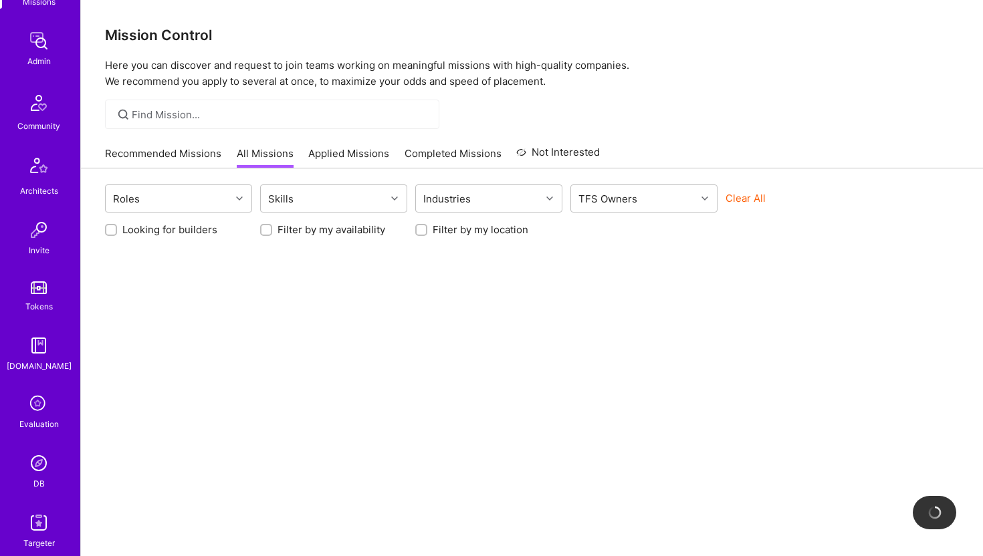
scroll to position [297, 0]
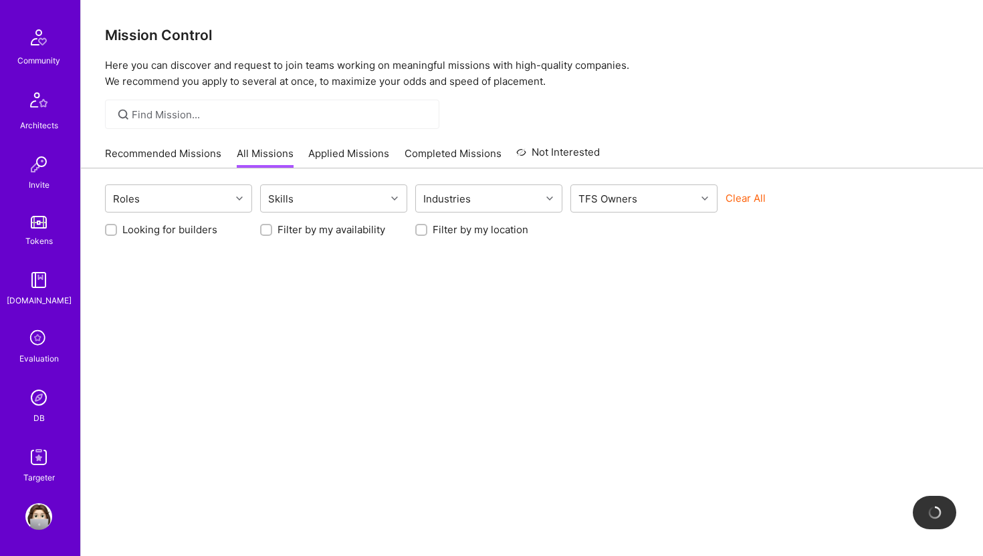
click at [47, 411] on link "DB" at bounding box center [38, 405] width 83 height 41
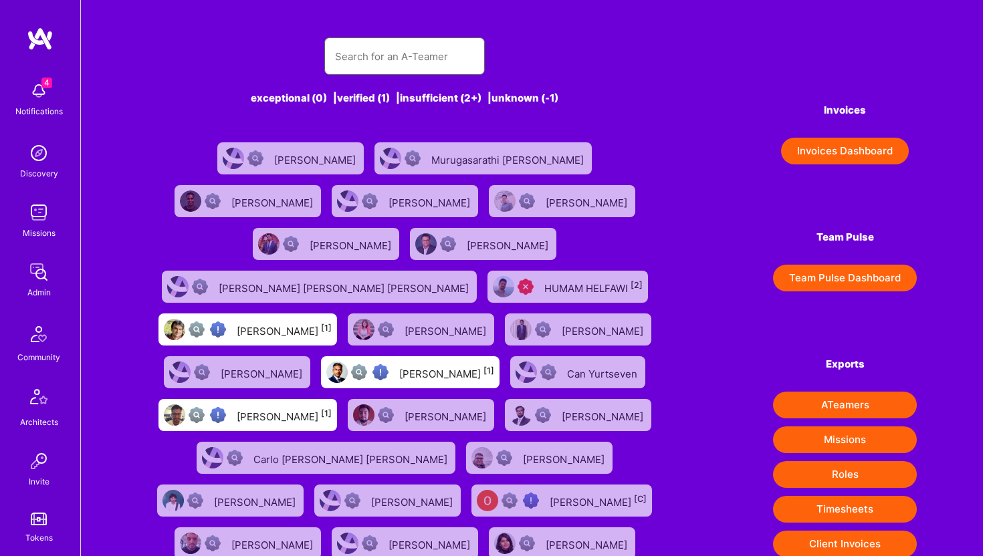
click at [393, 68] on input "text" at bounding box center [404, 56] width 139 height 34
paste input "lucian@lucsoft.net"
type input "lucian@lucsoft.net"
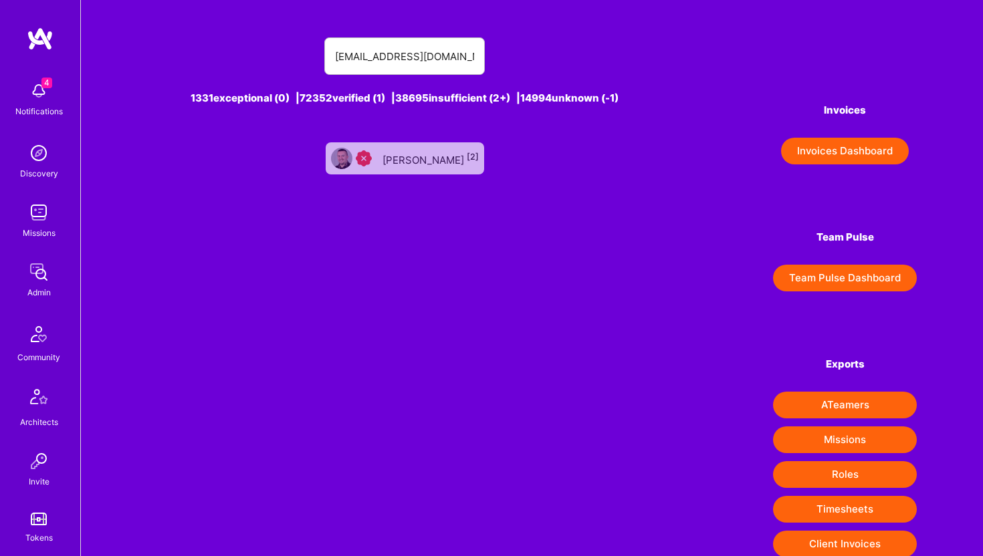
click at [421, 151] on div "Lucian Zajzon [2]" at bounding box center [430, 158] width 96 height 17
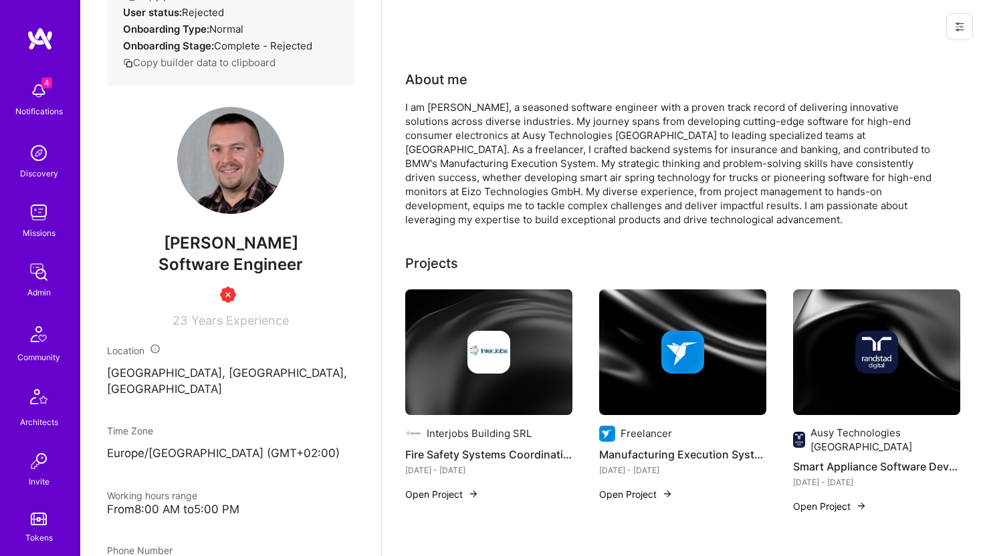
scroll to position [197, 0]
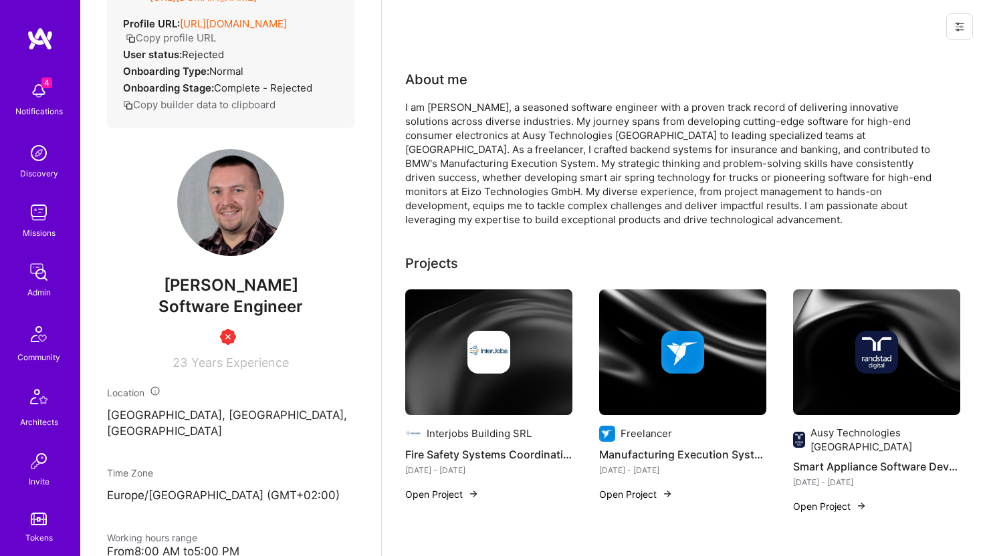
click at [964, 20] on button at bounding box center [959, 26] width 27 height 27
click at [913, 97] on button "Delete User" at bounding box center [911, 91] width 124 height 34
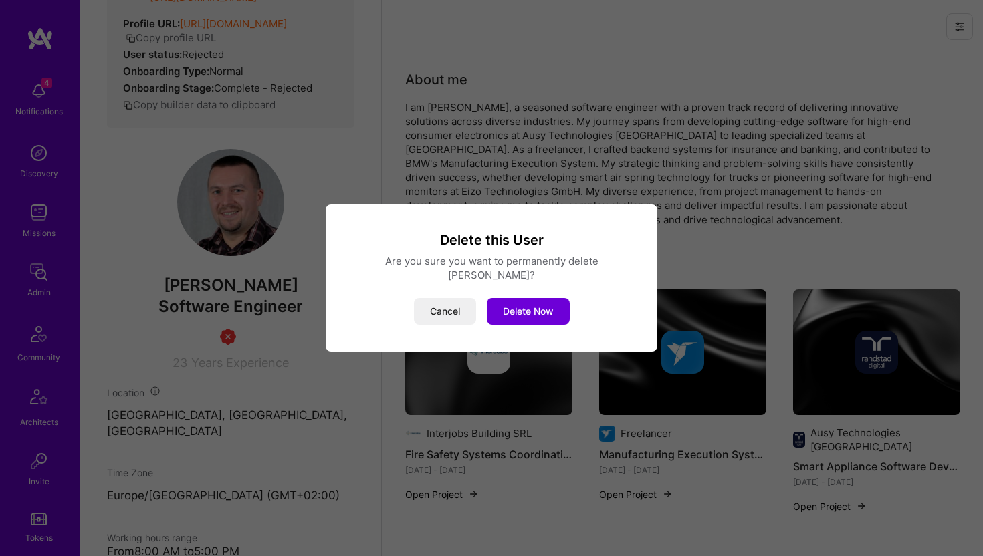
click at [538, 290] on div "Delete this User Are you sure you want to permanently delete Lucian Zajzon? Can…" at bounding box center [492, 278] width 300 height 94
click at [532, 304] on button "Delete Now" at bounding box center [528, 311] width 83 height 27
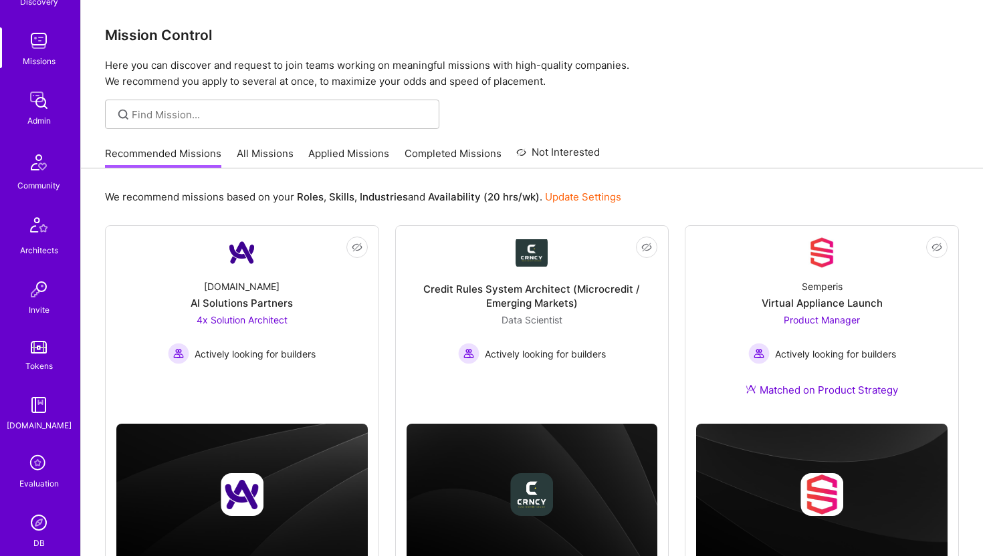
scroll to position [214, 0]
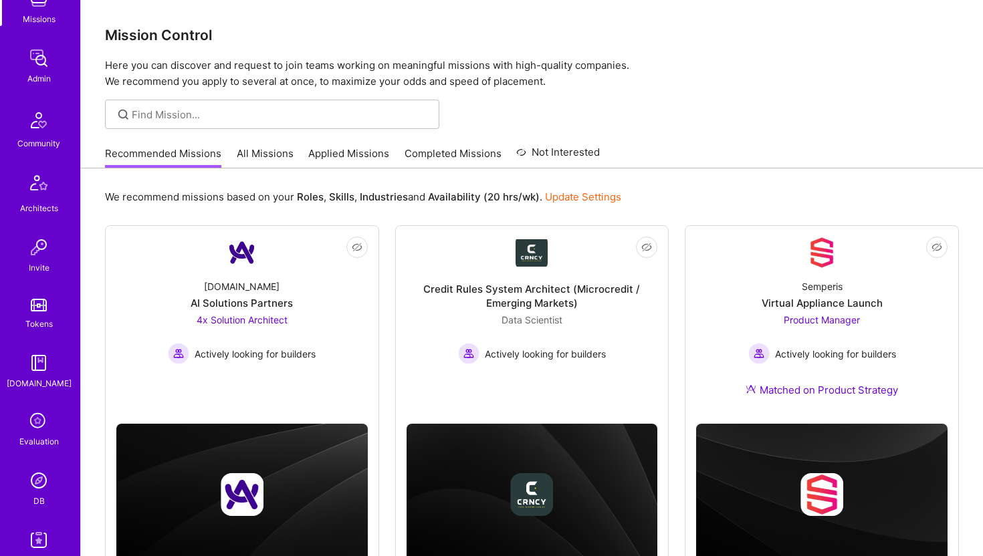
click at [46, 475] on img at bounding box center [38, 480] width 27 height 27
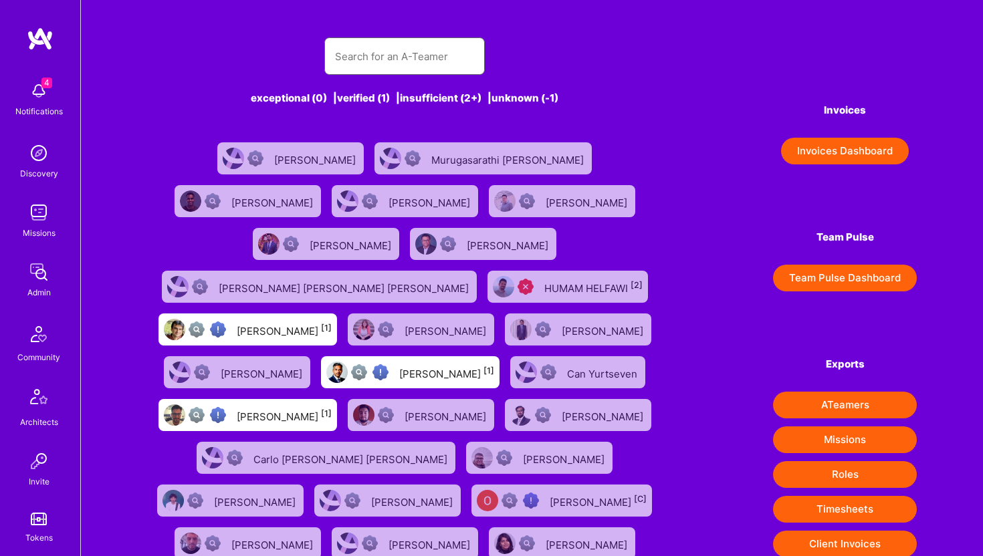
click at [382, 54] on input "text" at bounding box center [404, 56] width 139 height 34
paste input "[EMAIL_ADDRESS][DOMAIN_NAME]"
type input "[EMAIL_ADDRESS][DOMAIN_NAME]"
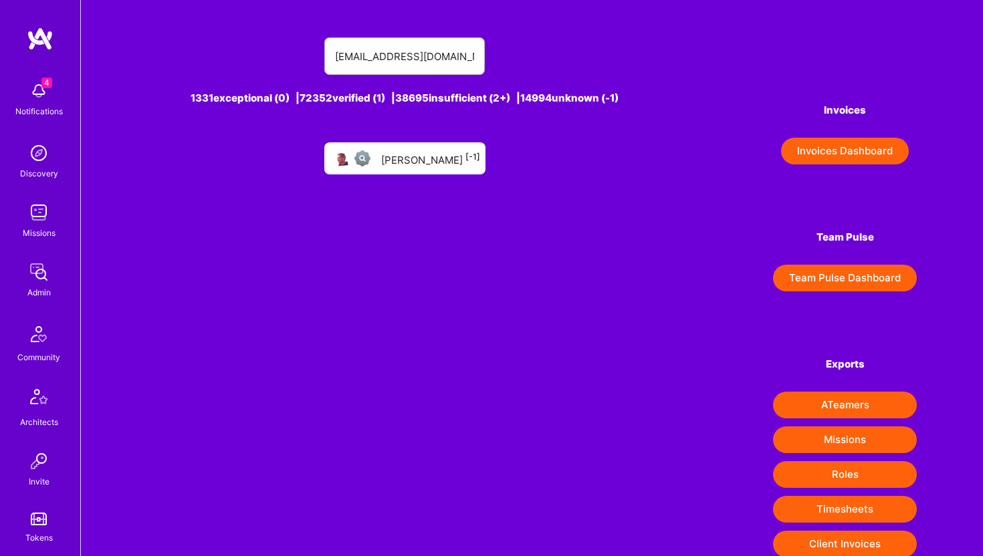
click at [441, 161] on div "[PERSON_NAME] [-1]" at bounding box center [430, 158] width 99 height 17
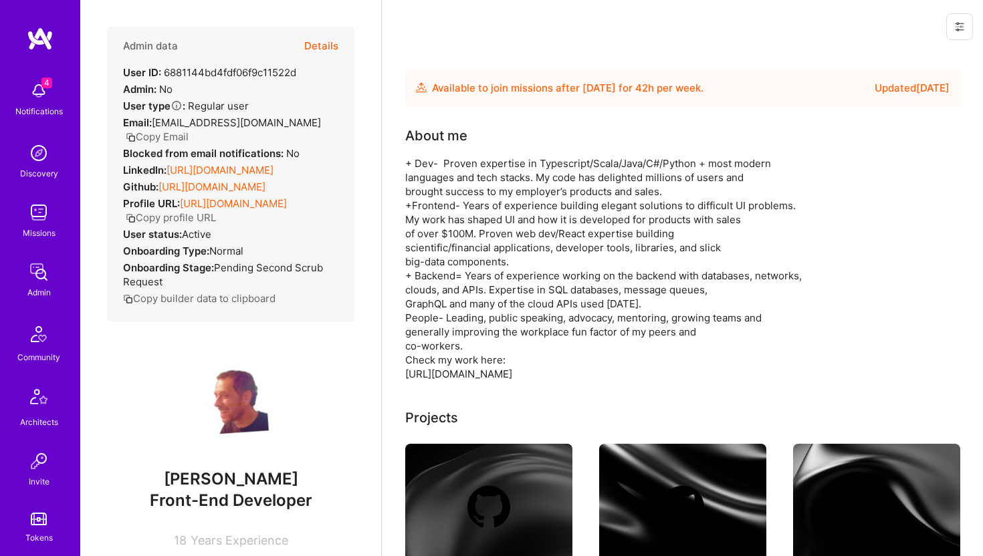
scroll to position [297, 0]
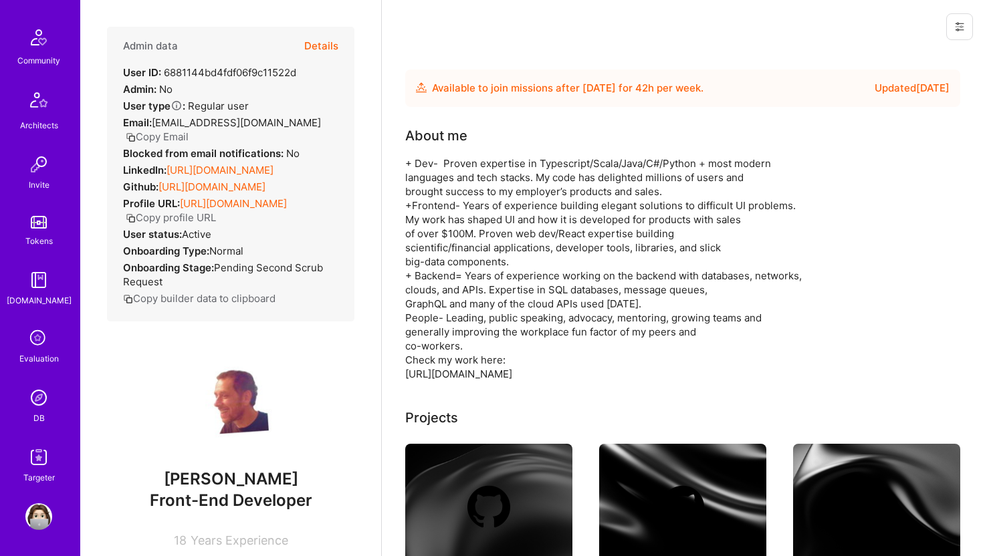
click at [40, 412] on div "DB" at bounding box center [38, 418] width 11 height 14
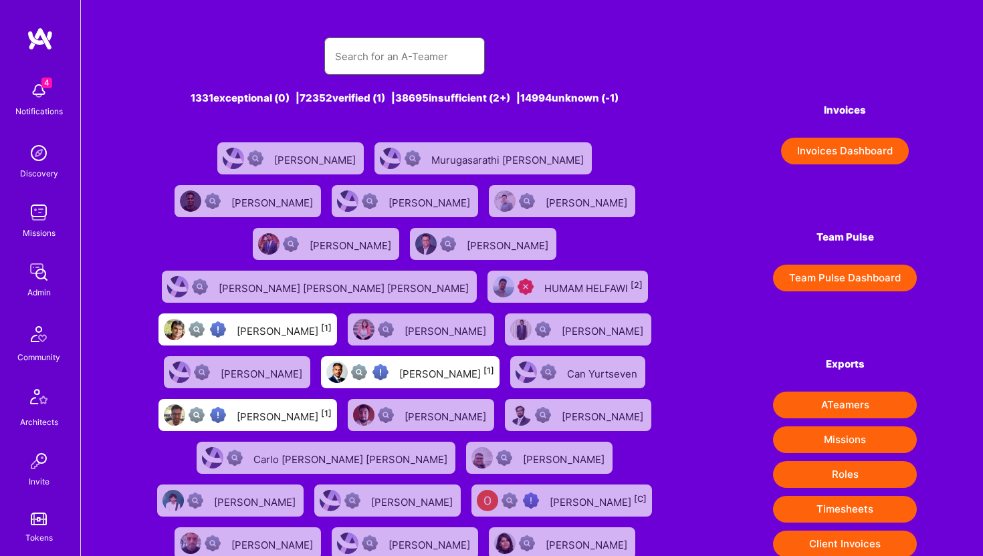
click at [386, 59] on input "text" at bounding box center [404, 56] width 139 height 34
paste input "[EMAIL_ADDRESS][DOMAIN_NAME]"
type input "[EMAIL_ADDRESS][DOMAIN_NAME]"
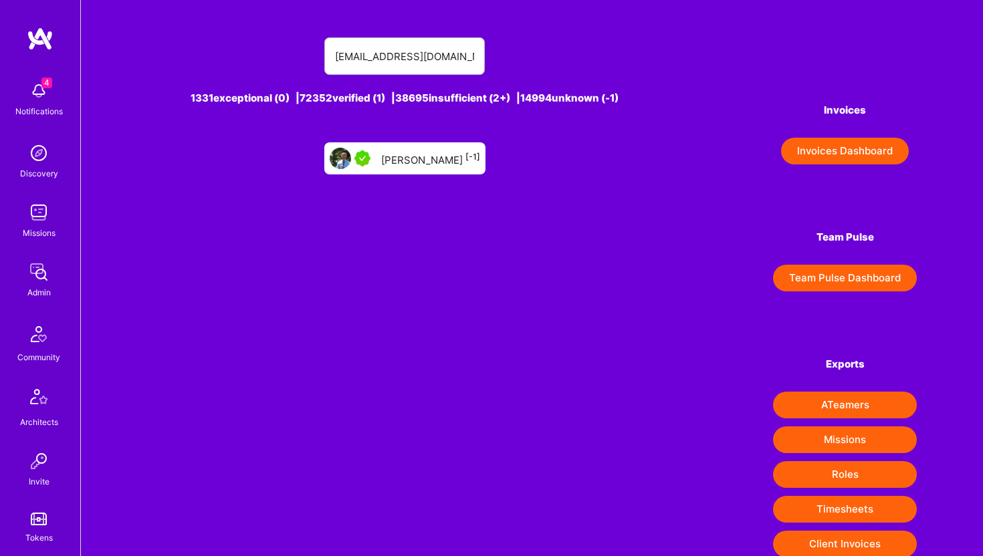
click at [422, 158] on div "[PERSON_NAME] [-1]" at bounding box center [430, 158] width 99 height 17
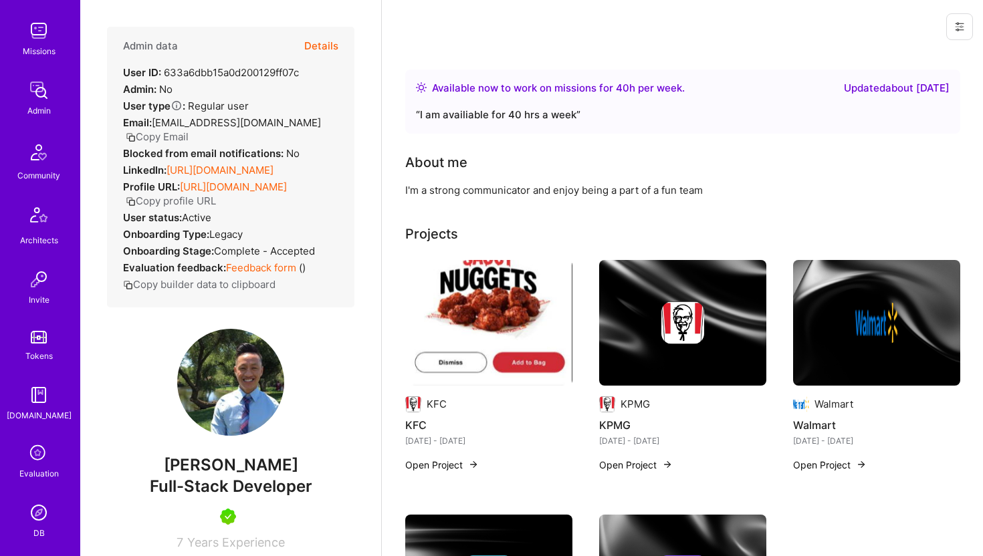
scroll to position [297, 0]
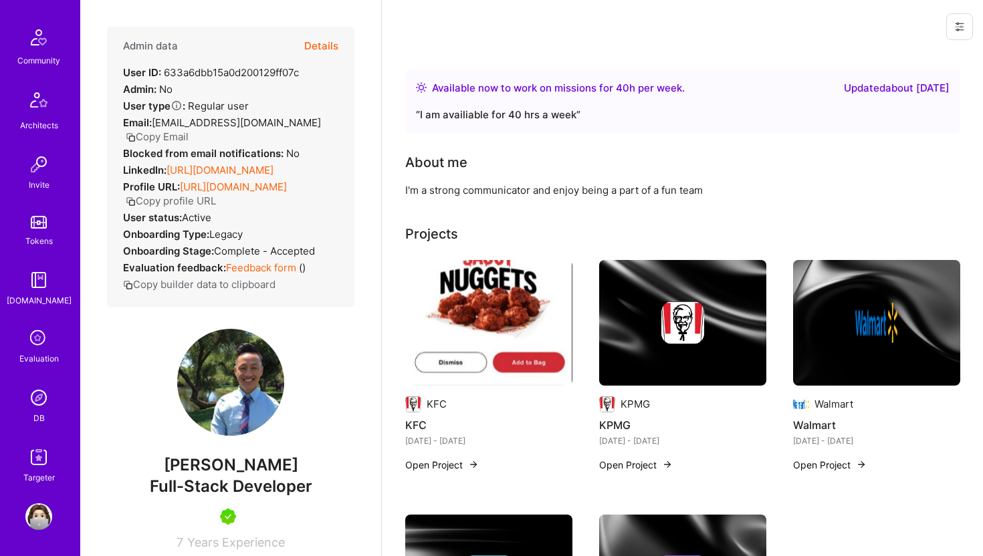
click at [41, 410] on img at bounding box center [38, 398] width 27 height 27
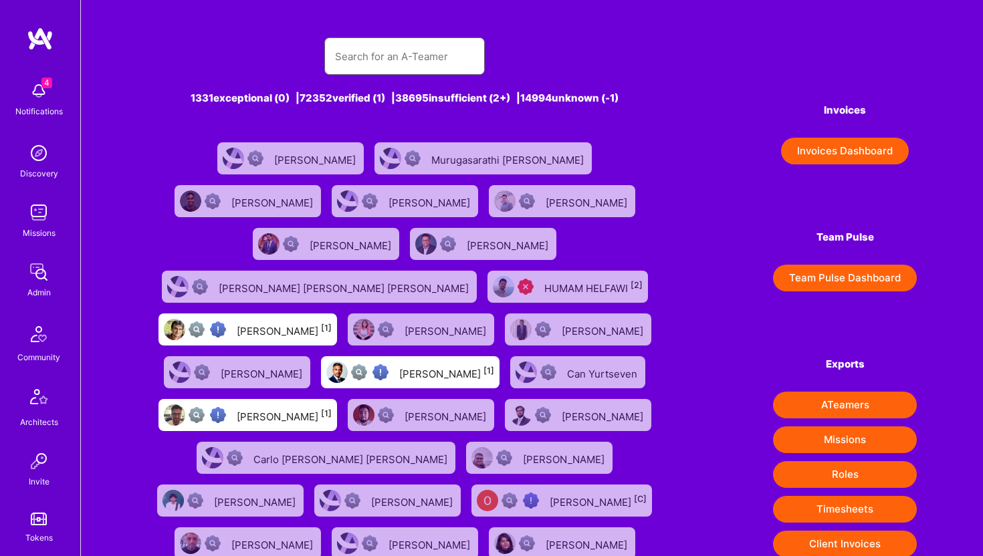
click at [380, 56] on input "text" at bounding box center [404, 56] width 139 height 34
paste input "[PERSON_NAME][EMAIL_ADDRESS][PERSON_NAME][DOMAIN_NAME]"
type input "[PERSON_NAME][EMAIL_ADDRESS][PERSON_NAME][DOMAIN_NAME]"
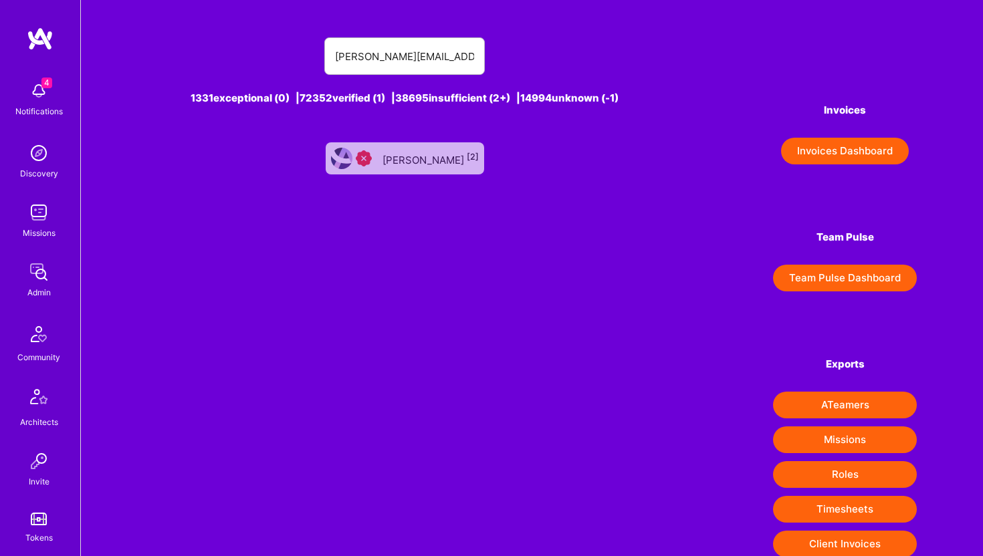
click at [401, 149] on div "[PERSON_NAME] [2]" at bounding box center [405, 158] width 158 height 32
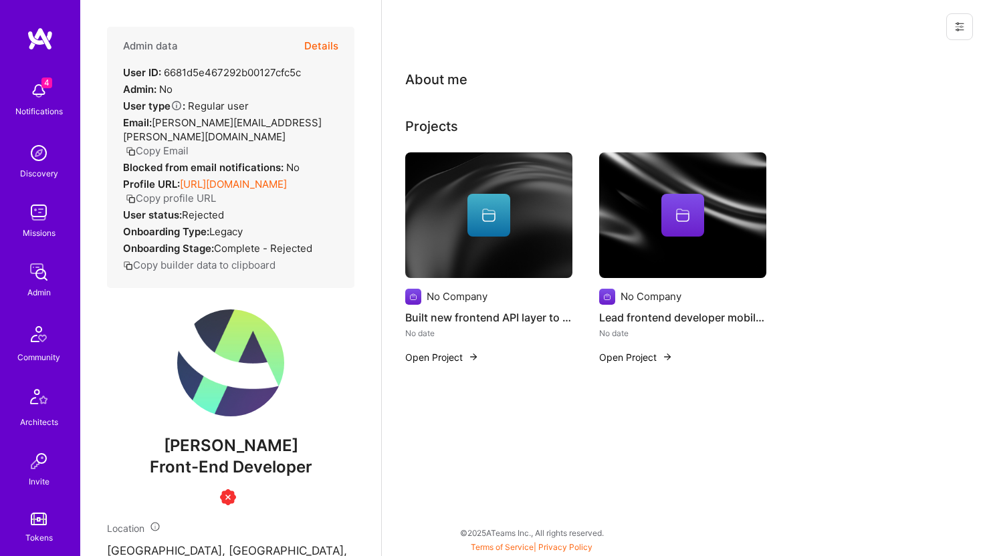
click at [322, 41] on button "Details" at bounding box center [321, 46] width 34 height 39
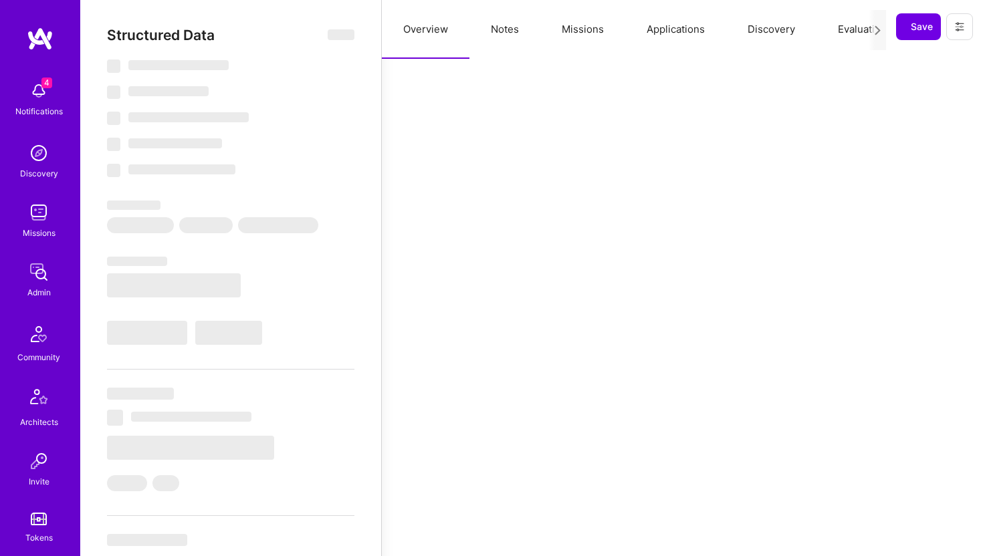
select select "Insufficient"
select select "US"
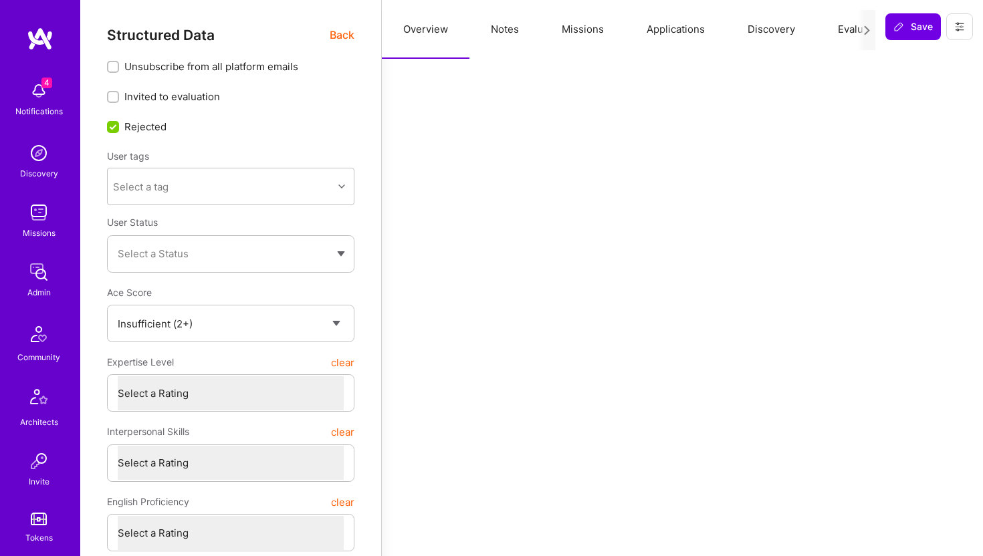
click at [506, 35] on button "Notes" at bounding box center [504, 29] width 71 height 59
type textarea "x"
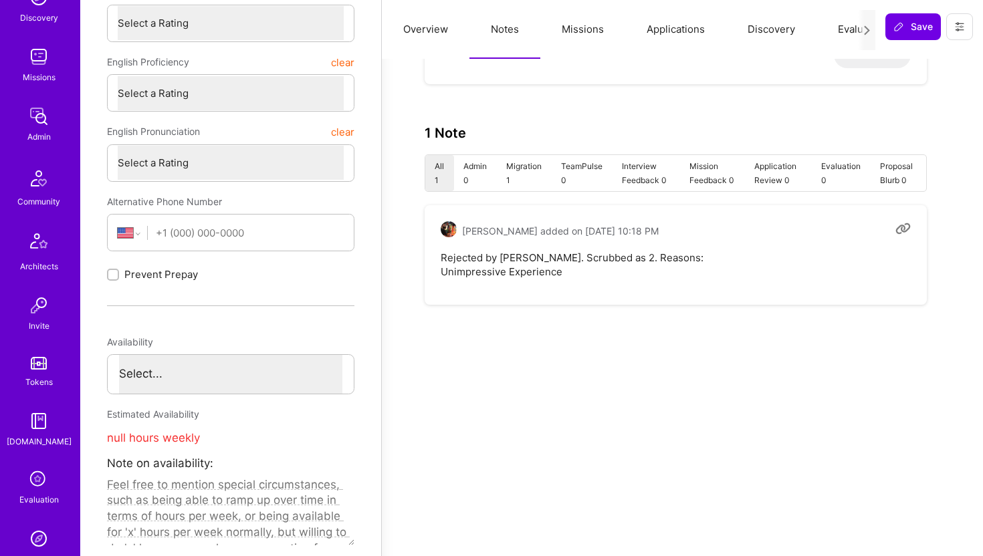
scroll to position [297, 0]
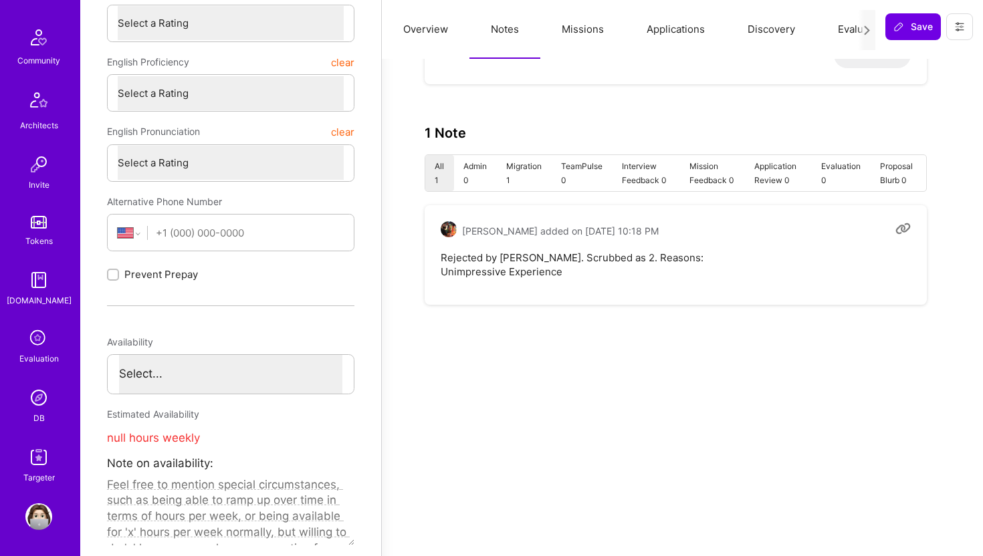
click at [47, 407] on img at bounding box center [38, 398] width 27 height 27
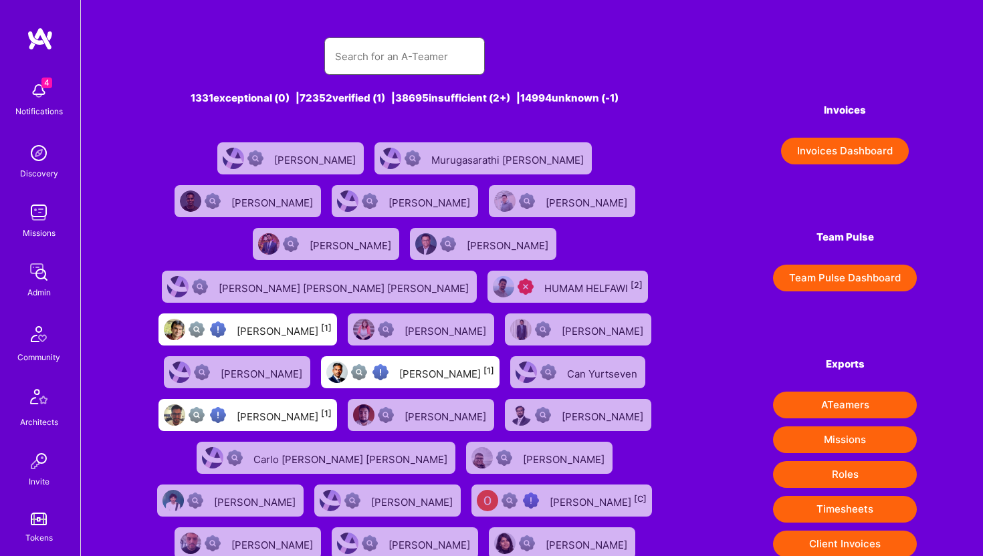
click at [357, 54] on input "text" at bounding box center [404, 56] width 139 height 34
paste input "[PERSON_NAME][EMAIL_ADDRESS][DOMAIN_NAME]"
type input "[PERSON_NAME][EMAIL_ADDRESS][DOMAIN_NAME]"
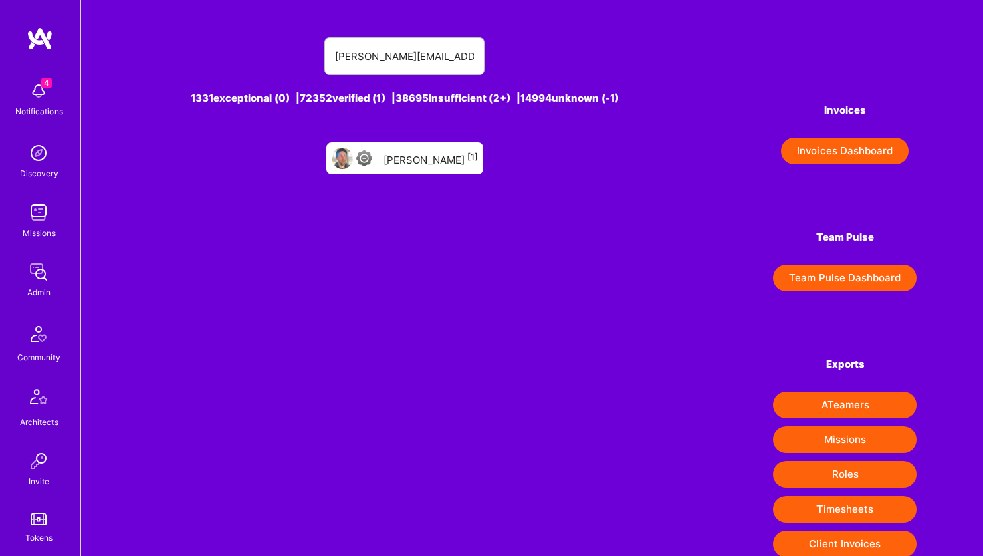
click at [431, 162] on div "[PERSON_NAME] [1]" at bounding box center [430, 158] width 95 height 17
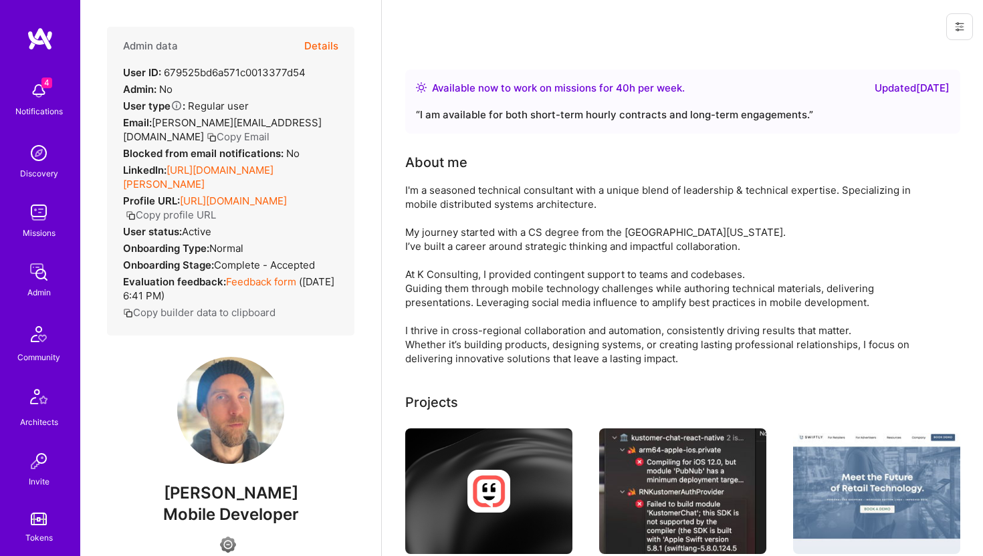
click at [966, 31] on button at bounding box center [959, 26] width 27 height 27
click at [909, 56] on button "Login as [PERSON_NAME]" at bounding box center [902, 57] width 141 height 34
